Goal: Task Accomplishment & Management: Complete application form

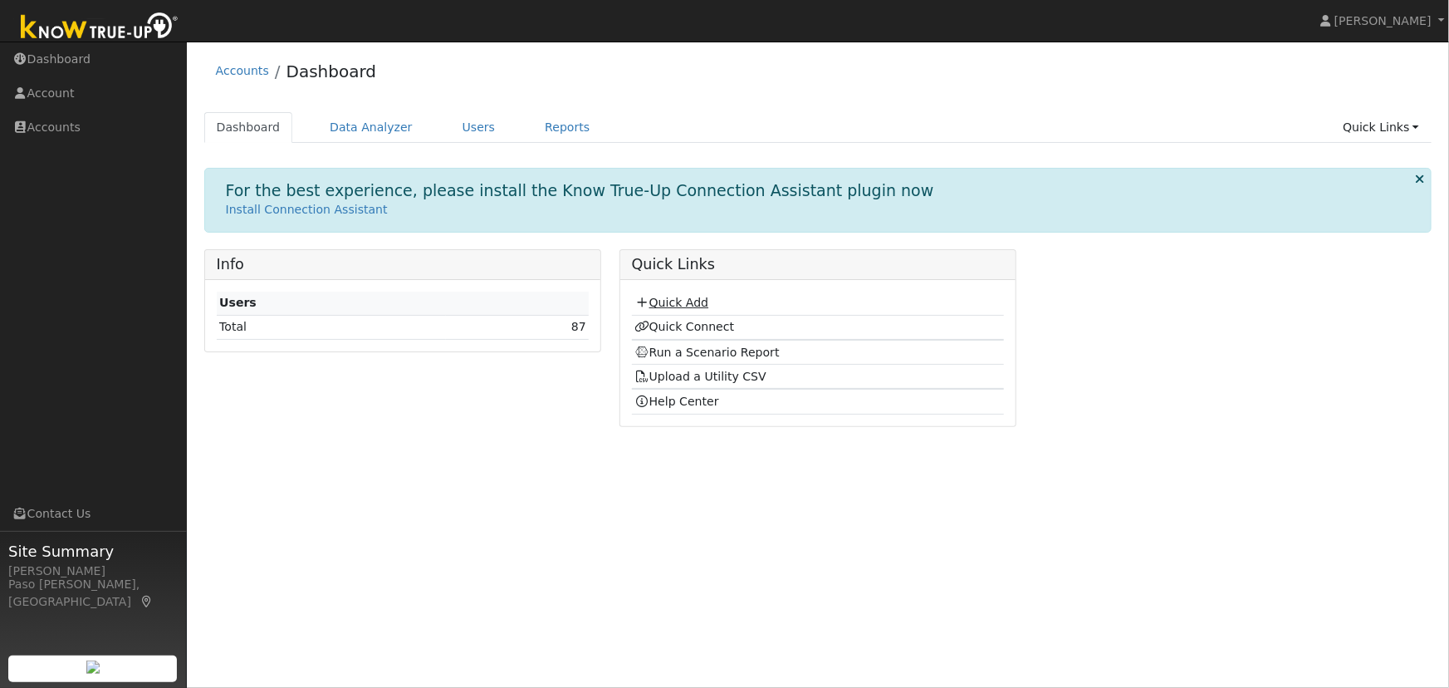
click at [681, 302] on link "Quick Add" at bounding box center [672, 302] width 74 height 13
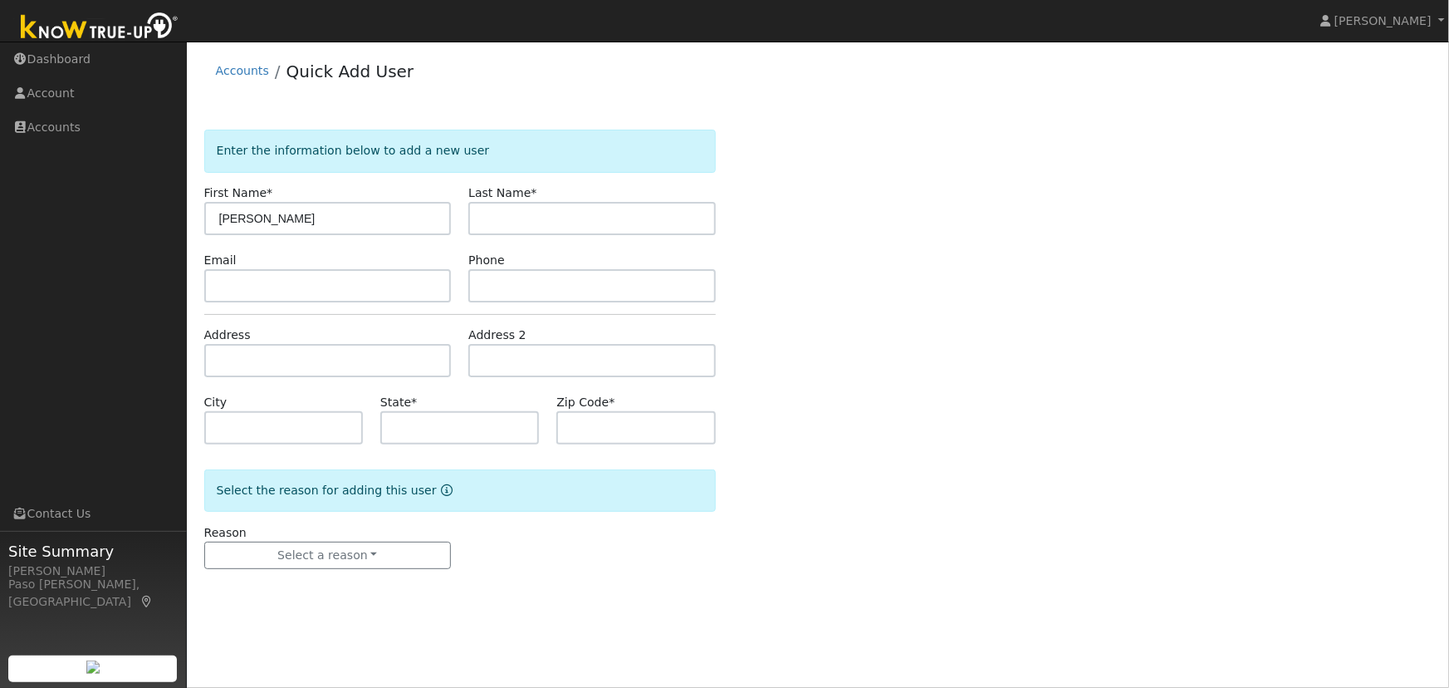
type input "[PERSON_NAME]"
click at [502, 218] on input "text" at bounding box center [592, 218] width 248 height 33
type input "Fouquet"
click at [365, 373] on input "text" at bounding box center [328, 360] width 248 height 33
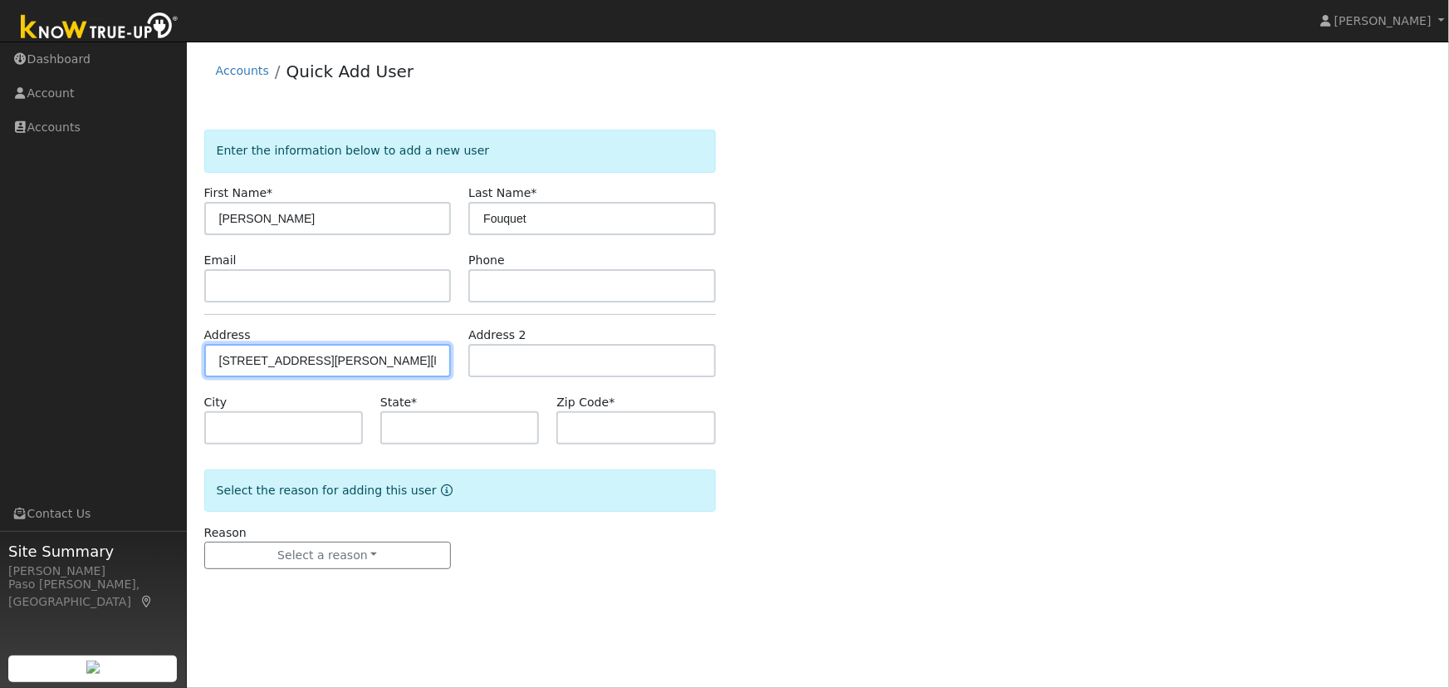
type input "[STREET_ADDRESS][PERSON_NAME]"
type input "[PERSON_NAME]"
type input "CA"
type input "93465"
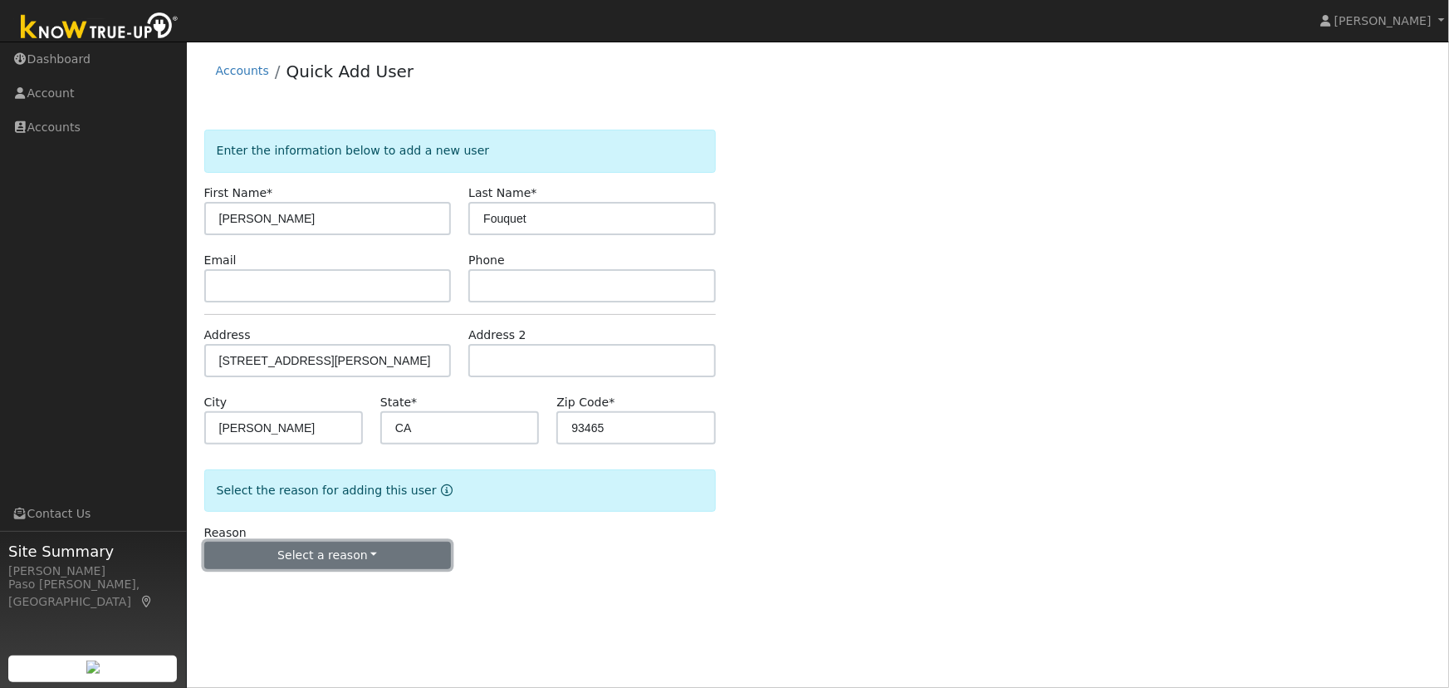
click at [286, 560] on button "Select a reason" at bounding box center [328, 556] width 248 height 28
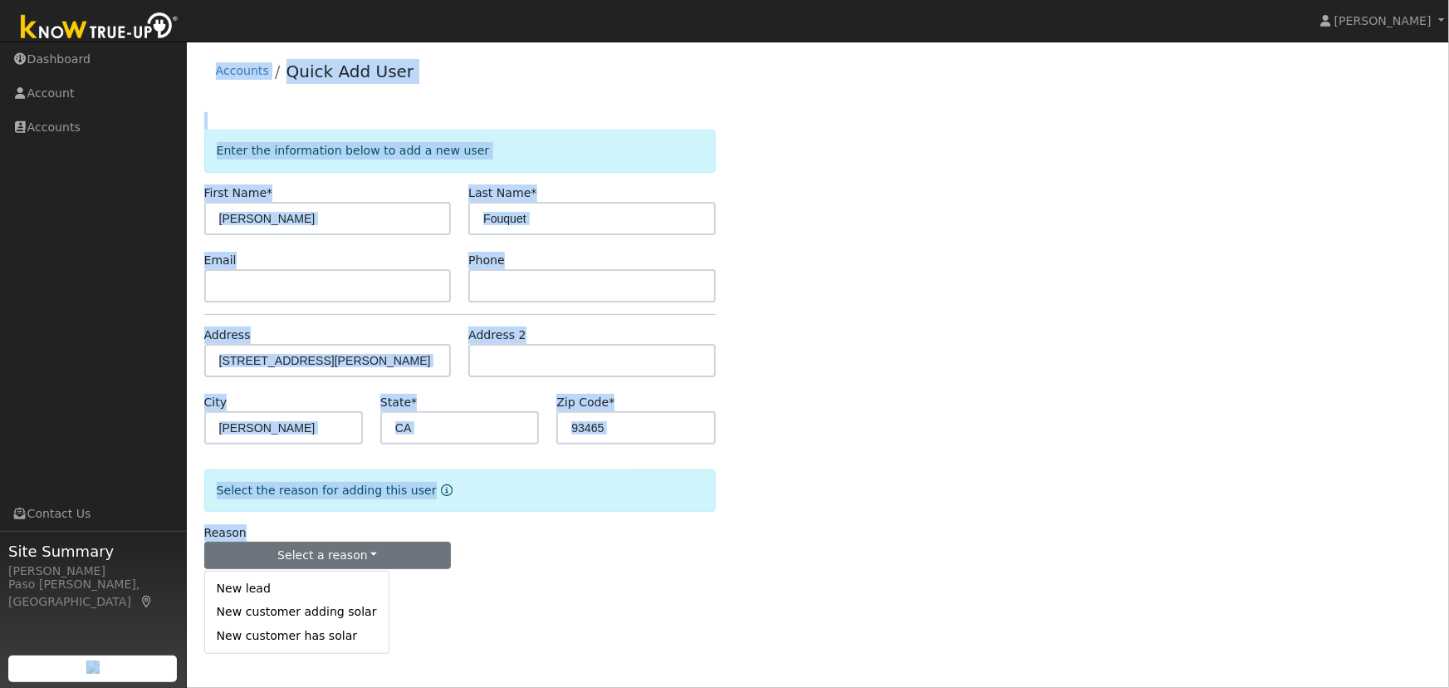
drag, startPoint x: 473, startPoint y: 596, endPoint x: 150, endPoint y: 581, distance: 324.2
click at [150, 581] on div "[PERSON_NAME] [PERSON_NAME] Profile Help Center Terms Of Service See What's New…" at bounding box center [724, 365] width 1449 height 646
click at [326, 558] on button "Select a reason" at bounding box center [328, 556] width 248 height 28
click at [265, 586] on link "New lead" at bounding box center [297, 588] width 184 height 23
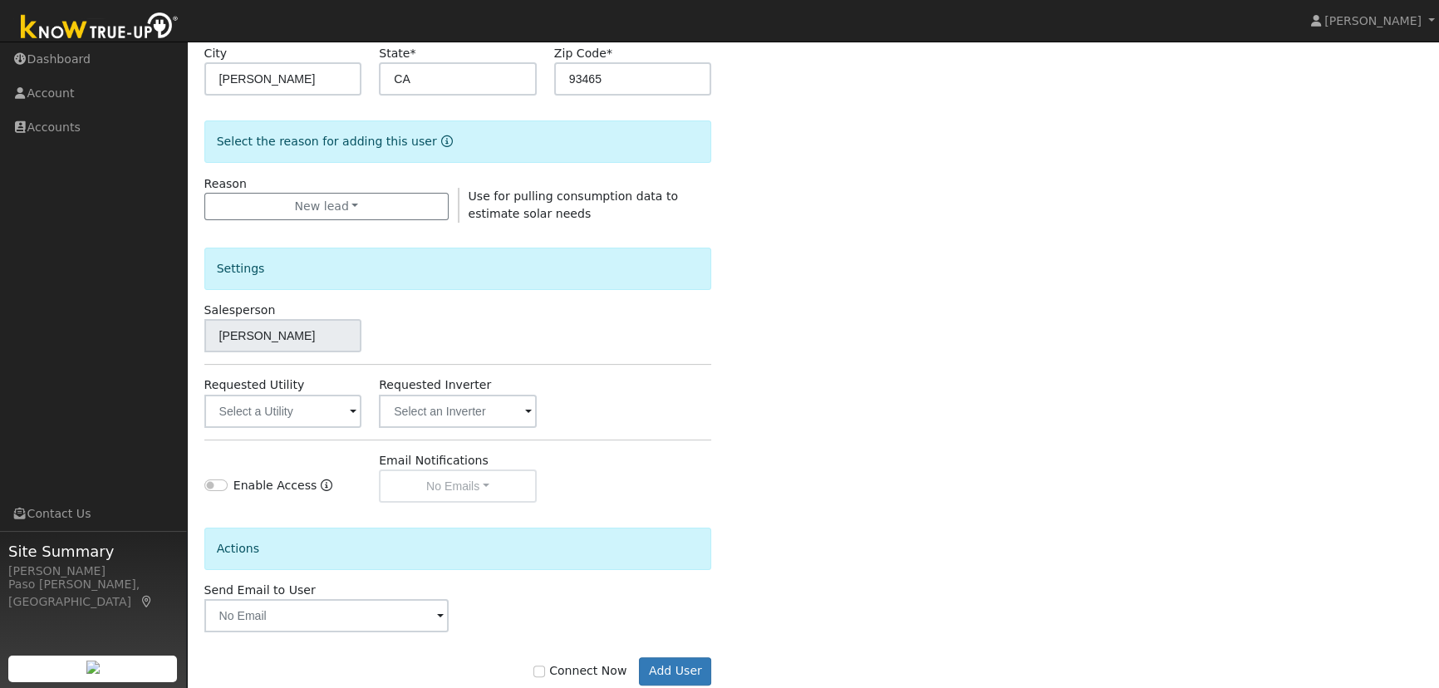
scroll to position [357, 0]
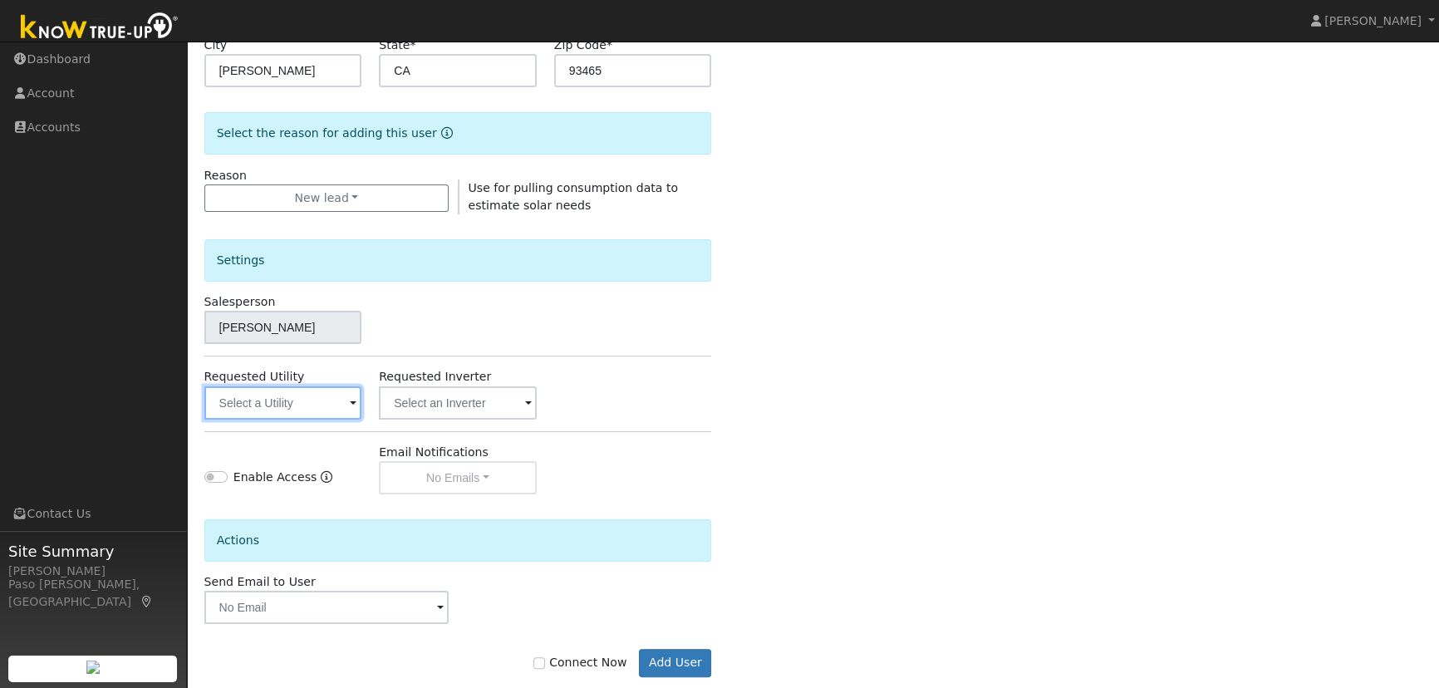
click at [344, 392] on input "text" at bounding box center [283, 402] width 158 height 33
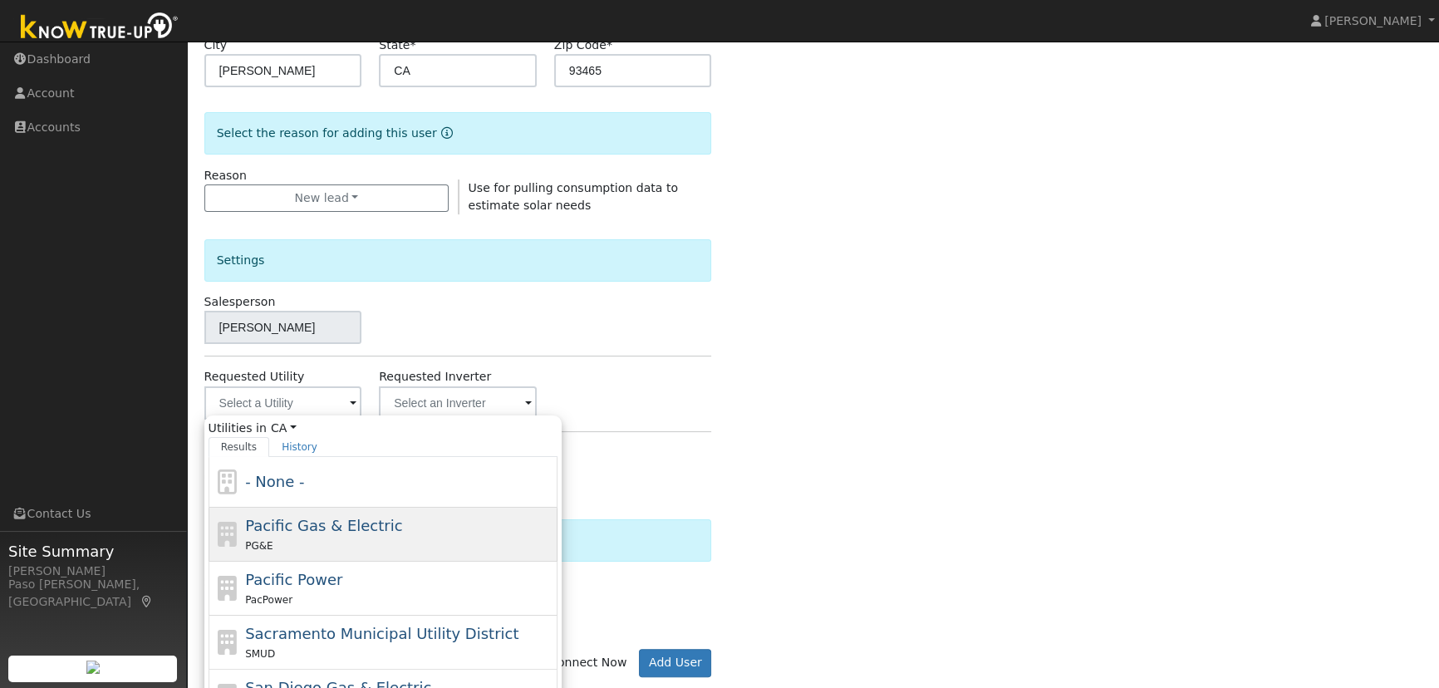
click at [326, 522] on span "Pacific Gas & Electric" at bounding box center [323, 525] width 157 height 17
type input "Pacific Gas & Electric"
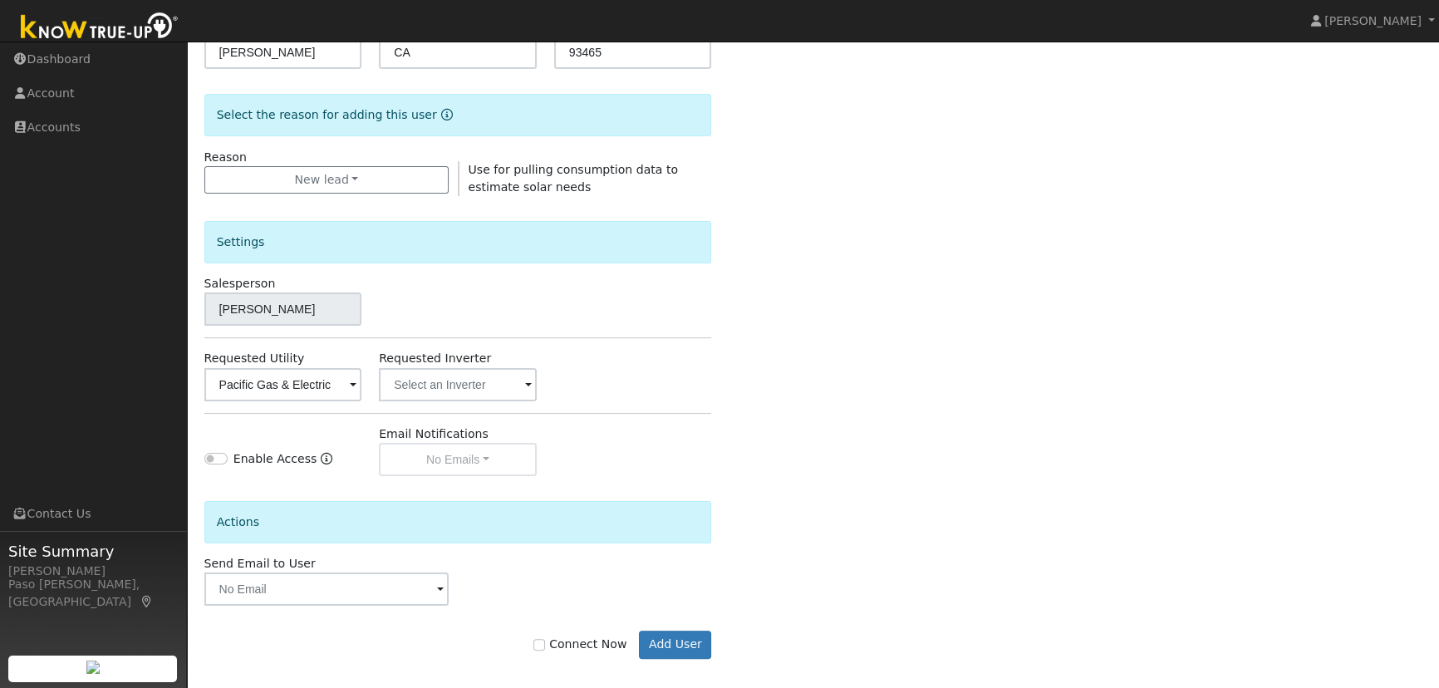
scroll to position [386, 0]
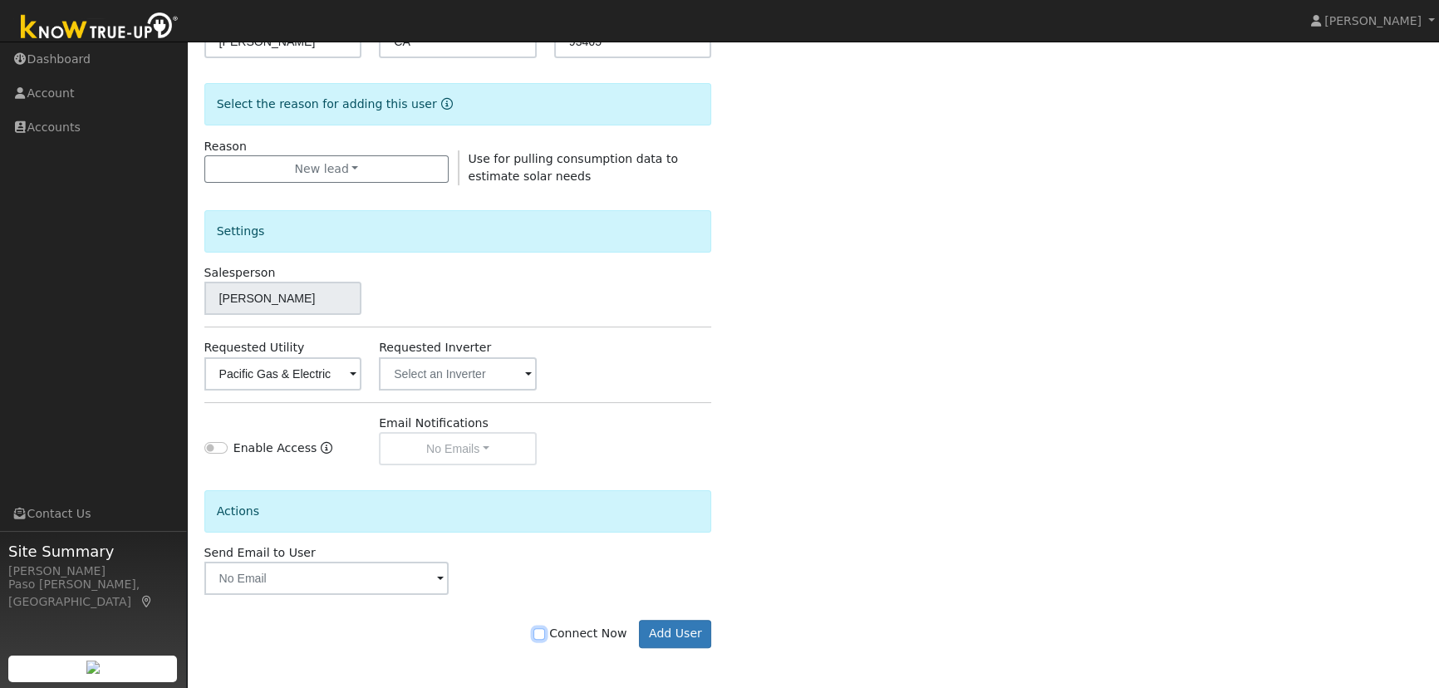
click at [545, 631] on input "Connect Now" at bounding box center [539, 634] width 12 height 12
checkbox input "true"
click at [691, 631] on button "Add User" at bounding box center [675, 634] width 72 height 28
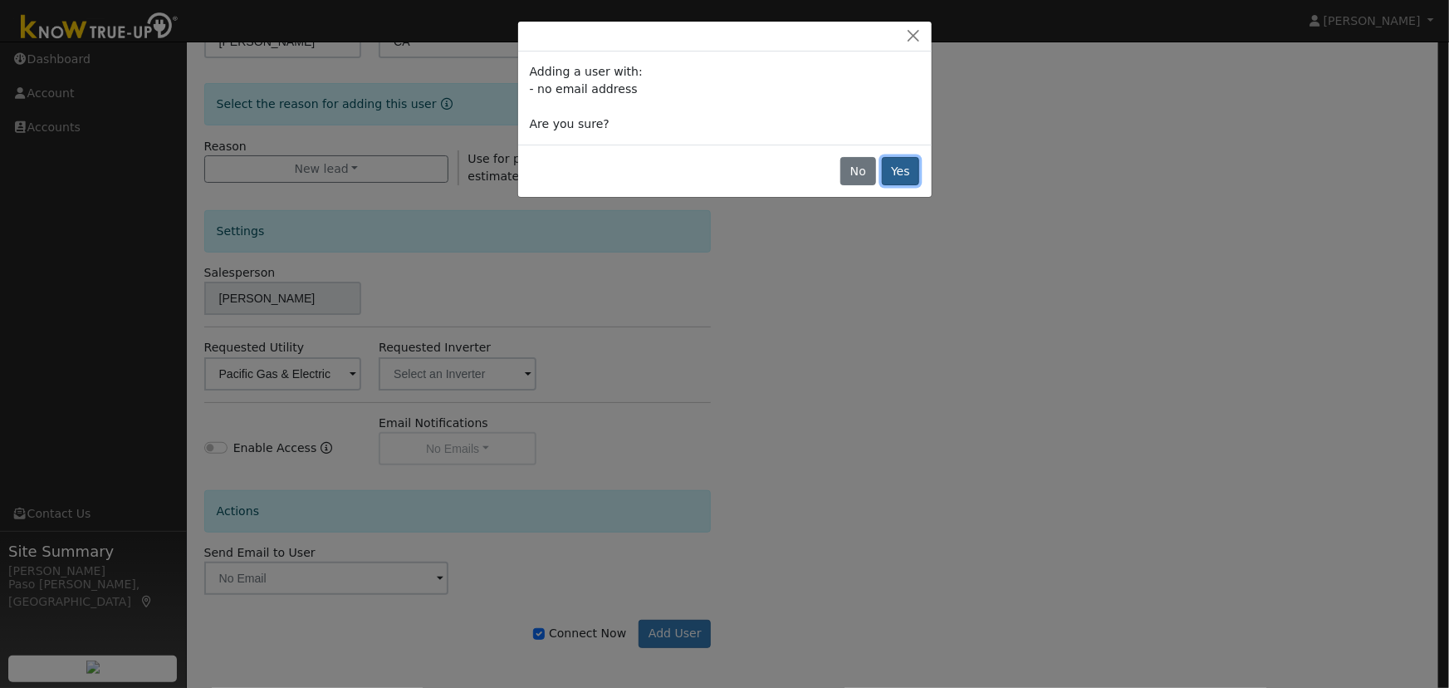
click at [895, 166] on button "Yes" at bounding box center [901, 171] width 38 height 28
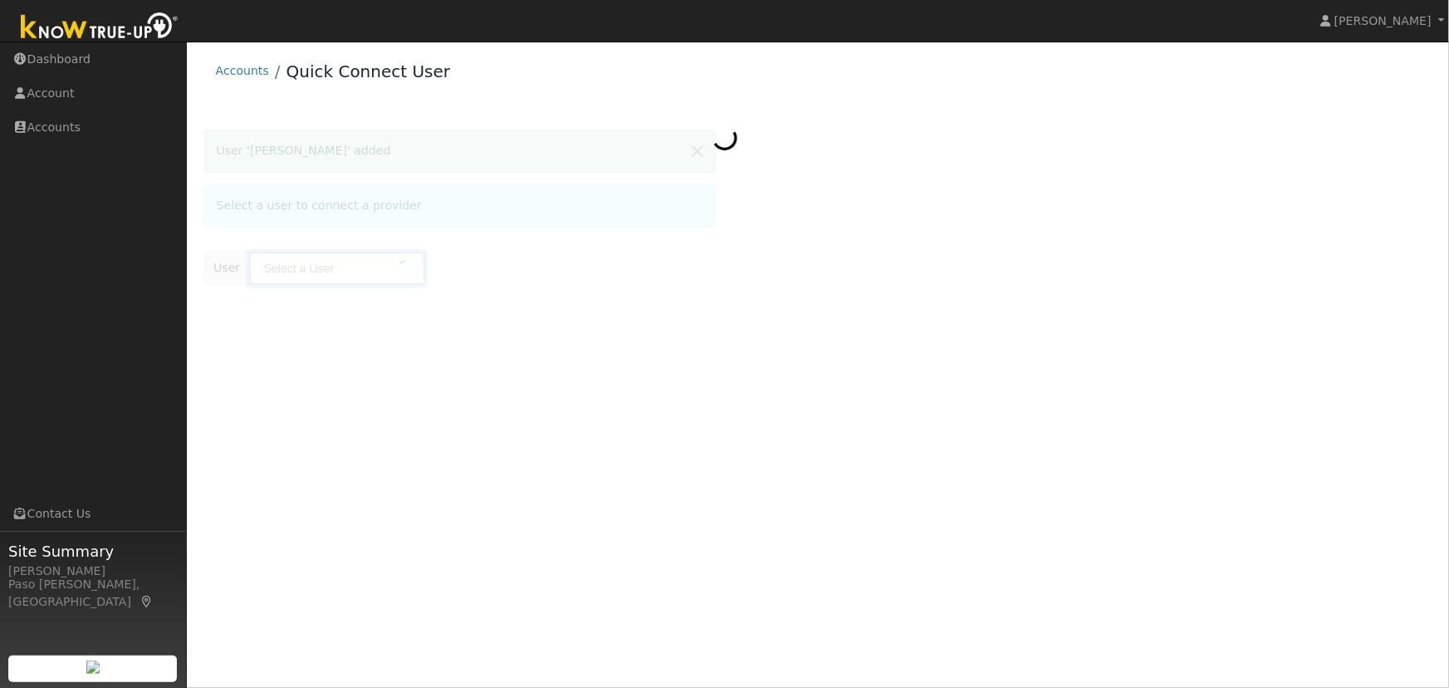
type input "Chris Fouquet"
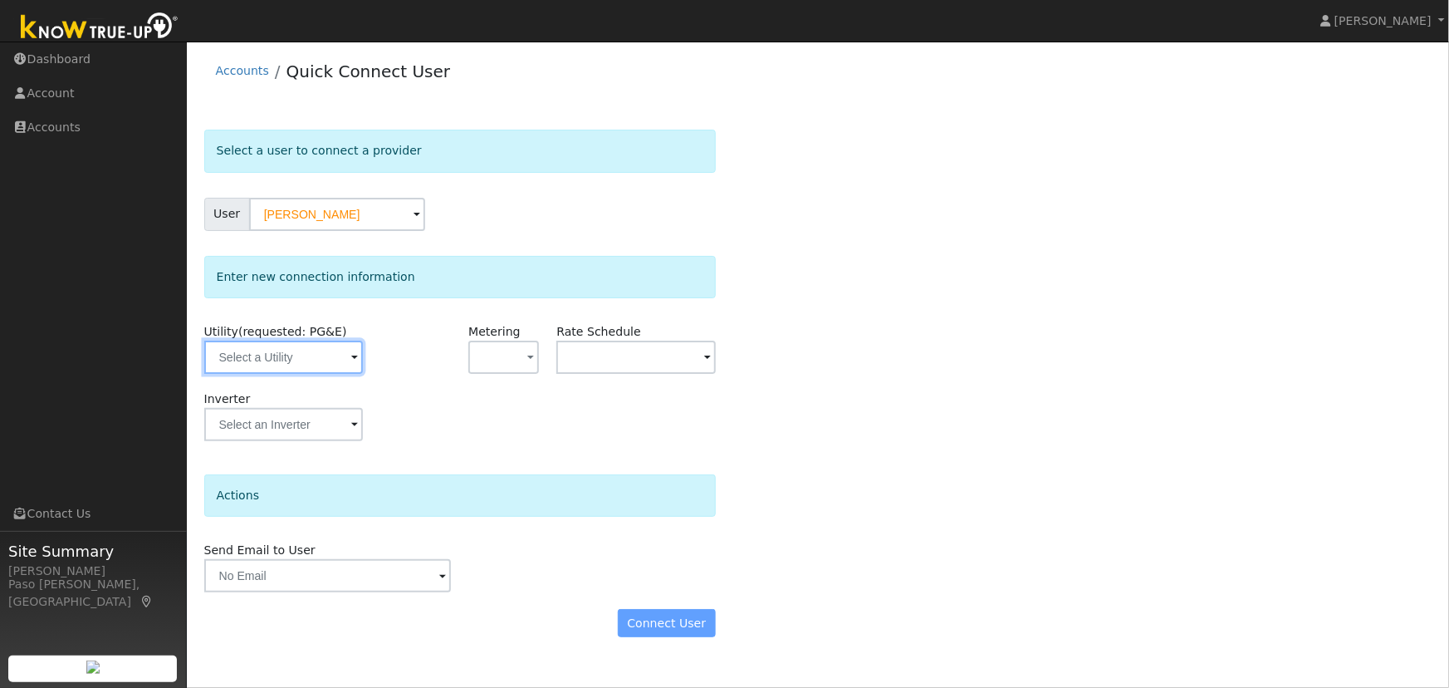
click at [311, 358] on input "text" at bounding box center [283, 357] width 159 height 33
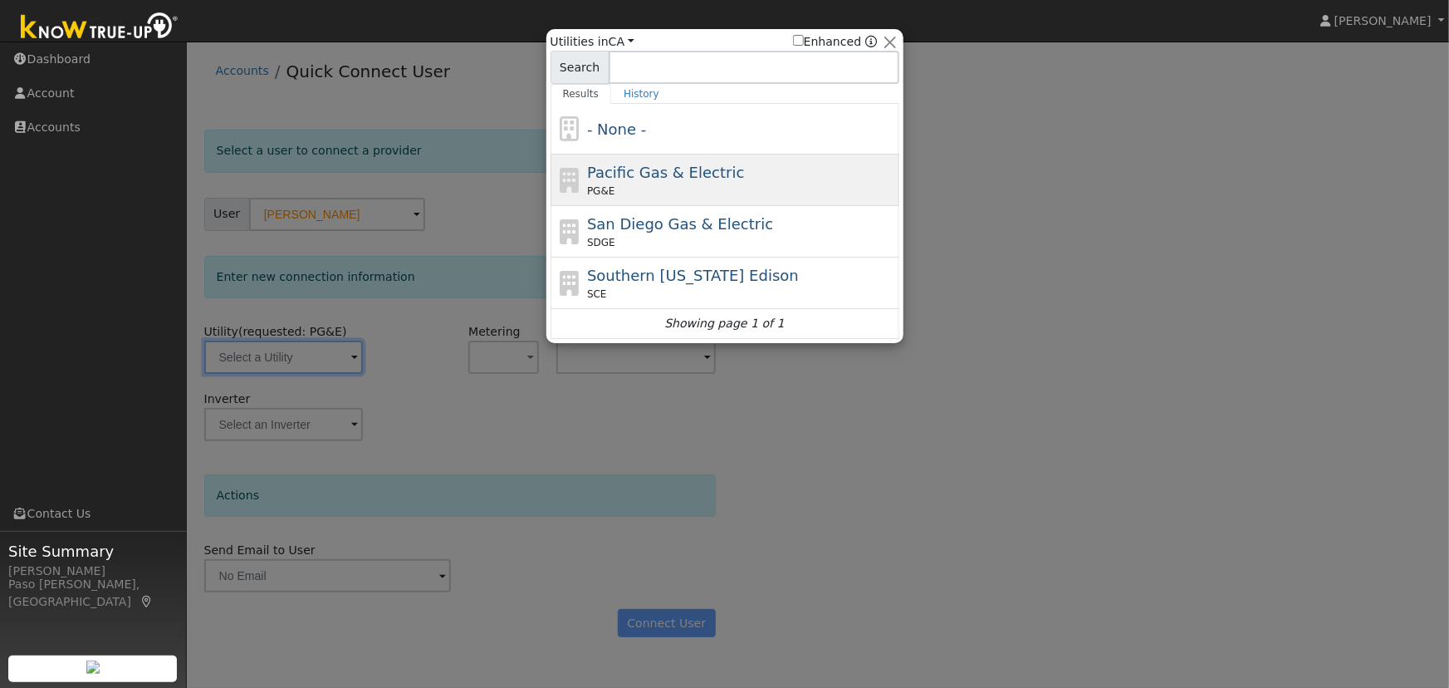
click at [676, 175] on span "Pacific Gas & Electric" at bounding box center [665, 172] width 157 height 17
type input "PG&E"
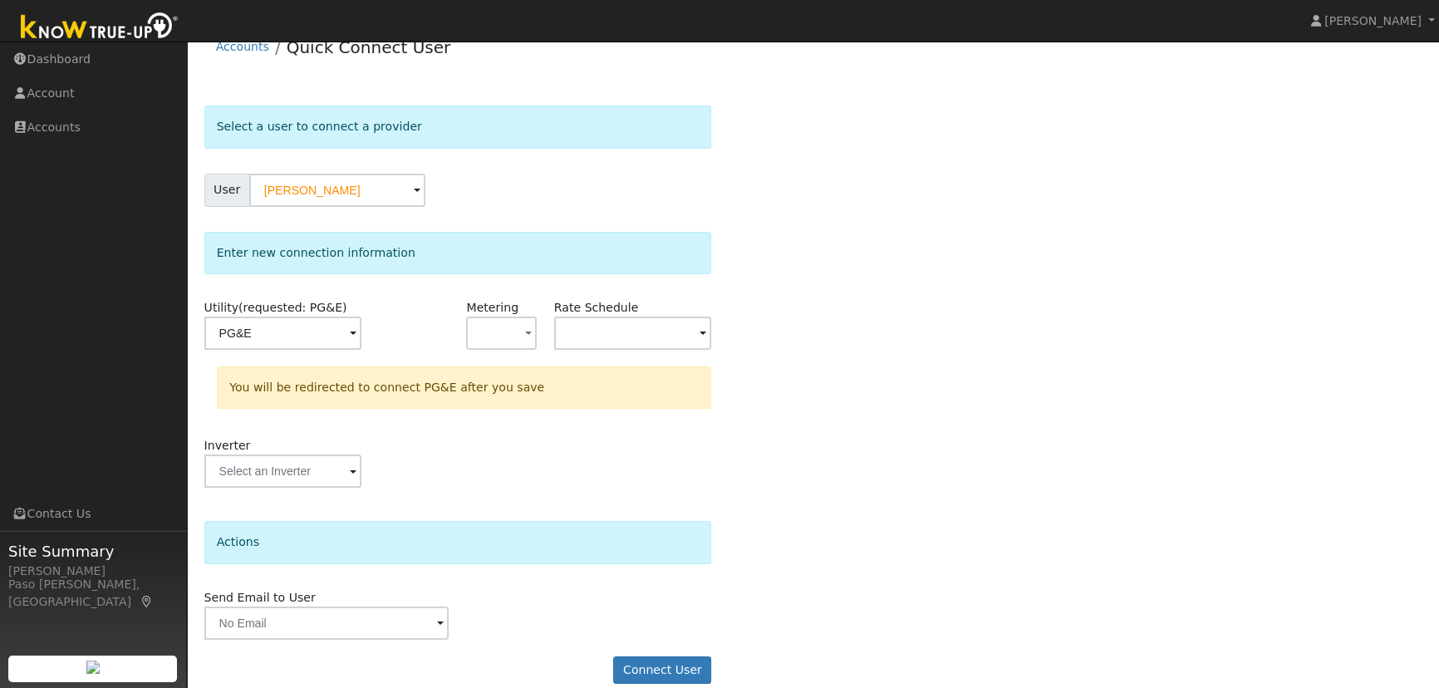
scroll to position [44, 0]
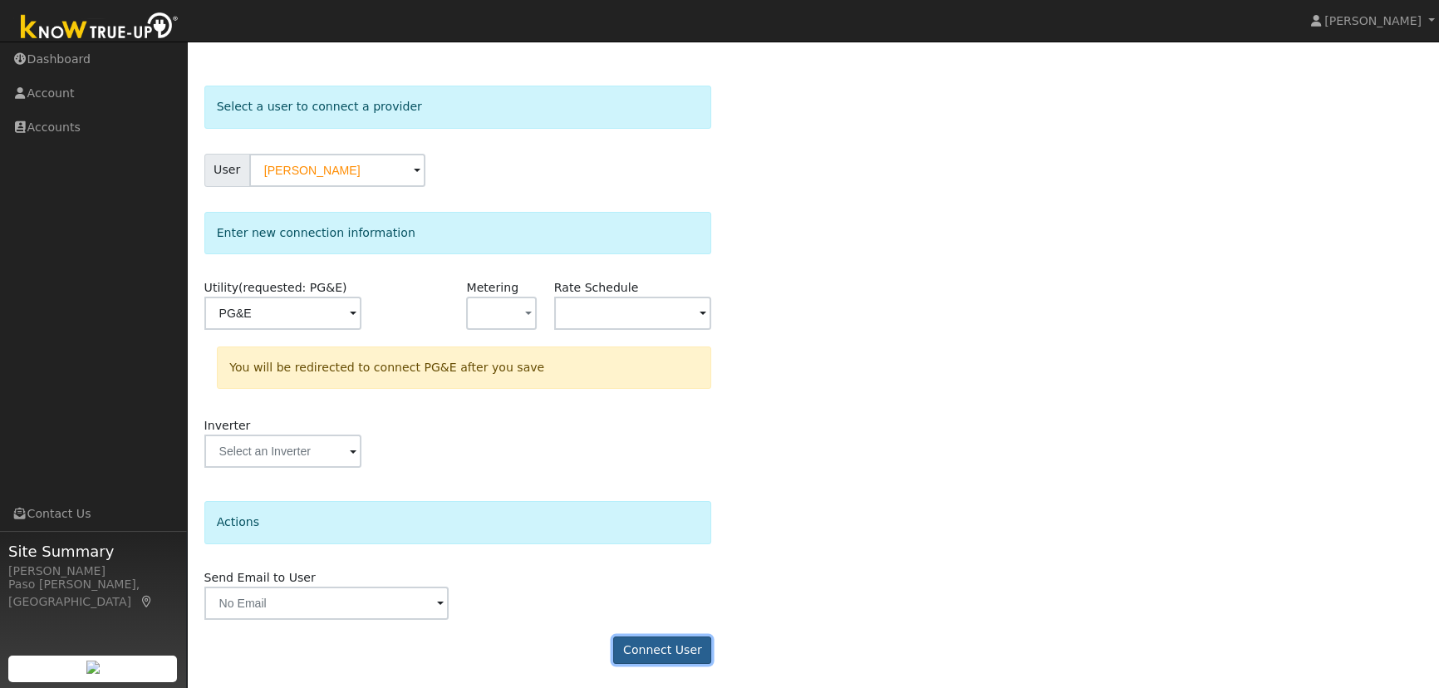
click at [652, 643] on button "Connect User" at bounding box center [662, 650] width 98 height 28
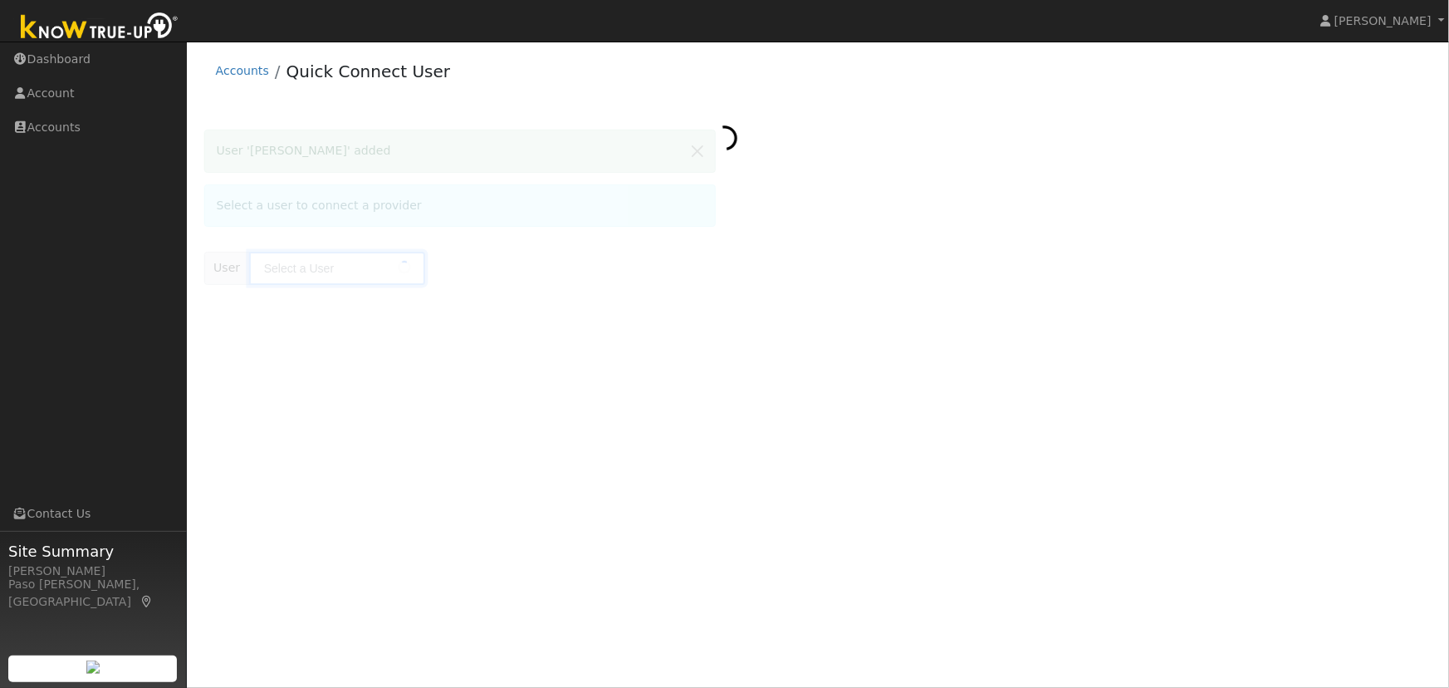
type input "[PERSON_NAME]"
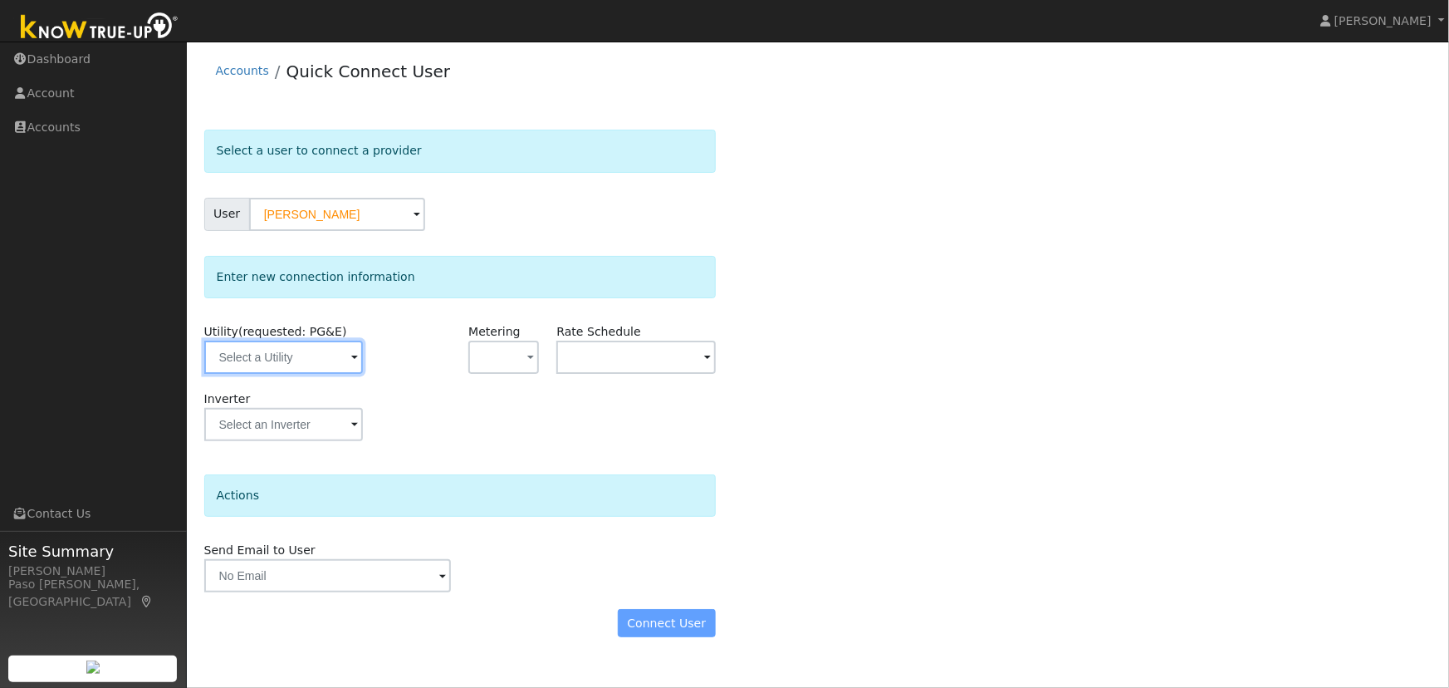
click at [323, 349] on input "text" at bounding box center [283, 357] width 159 height 33
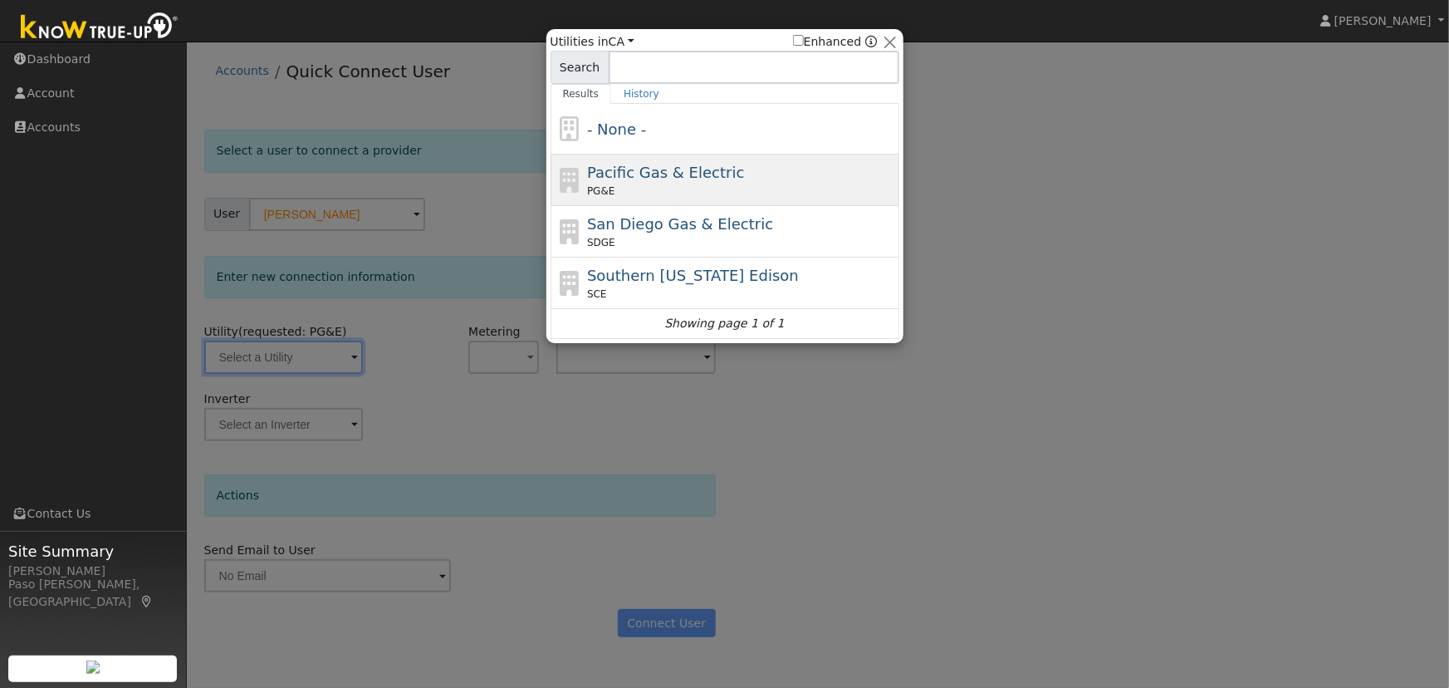
click at [656, 174] on span "Pacific Gas & Electric" at bounding box center [665, 172] width 157 height 17
type input "PG&E"
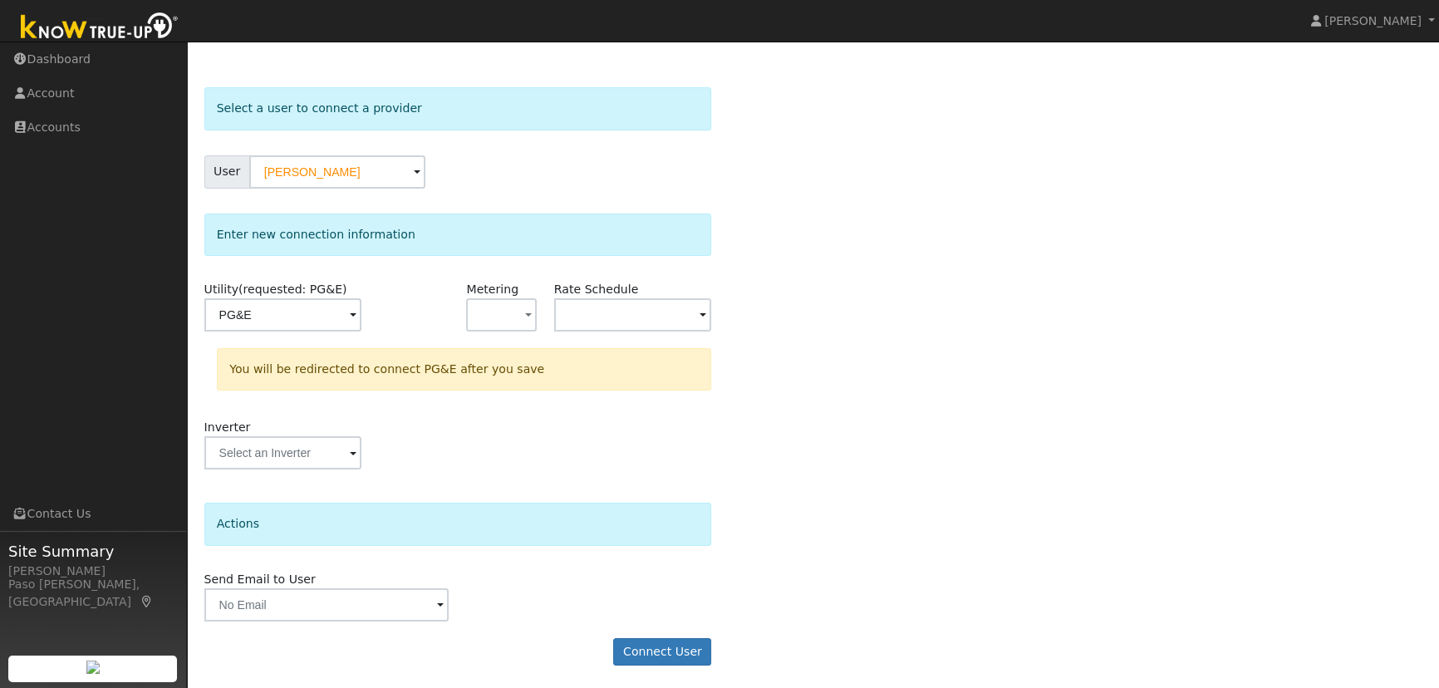
scroll to position [44, 0]
click at [689, 661] on button "Connect User" at bounding box center [662, 650] width 98 height 28
